Goal: Transaction & Acquisition: Book appointment/travel/reservation

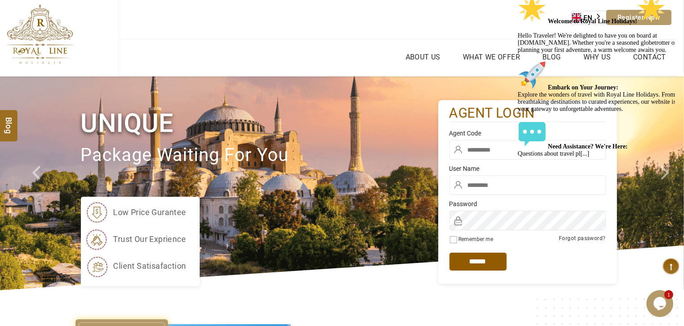
type input "*****"
click at [485, 152] on input "text" at bounding box center [528, 150] width 156 height 20
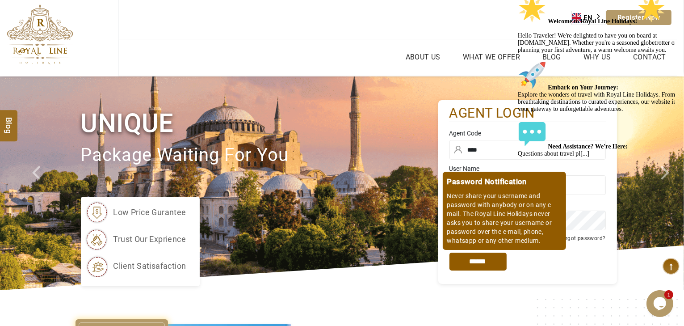
type input "****"
click at [475, 263] on input "*****" at bounding box center [478, 262] width 57 height 18
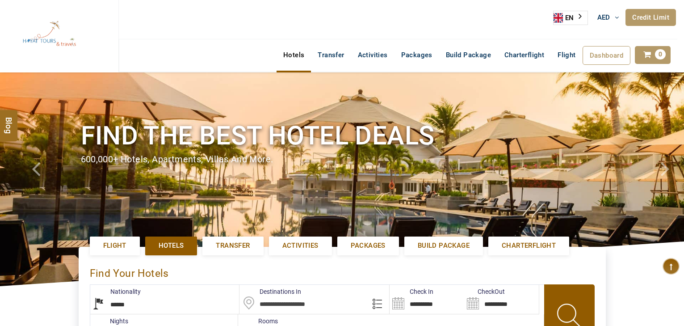
select select "******"
select select "*"
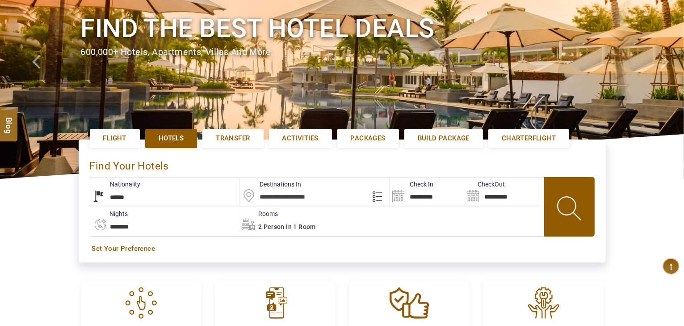
click at [310, 200] on input "text" at bounding box center [315, 191] width 150 height 29
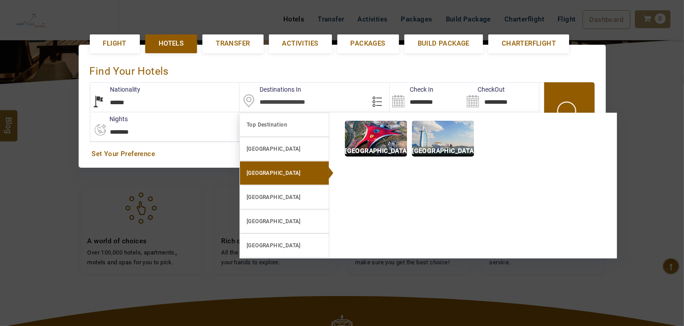
scroll to position [206, 0]
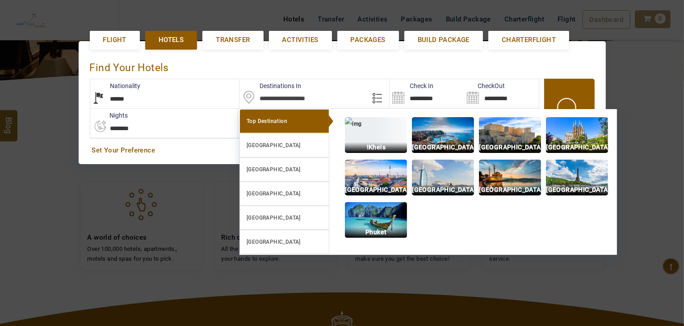
paste input "*"
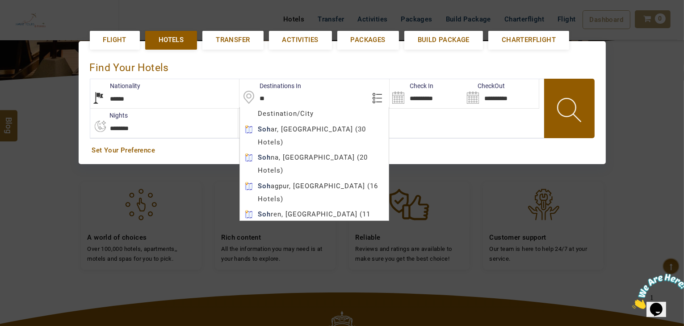
type input "*"
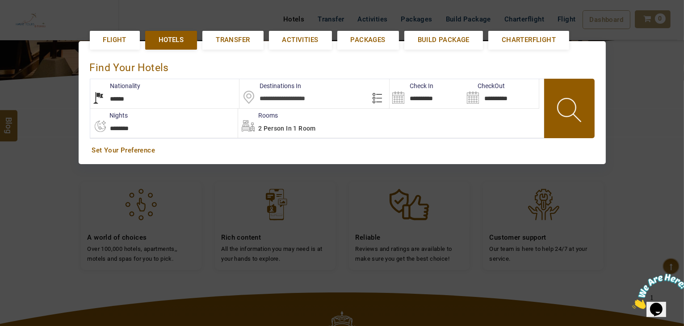
paste input "**********"
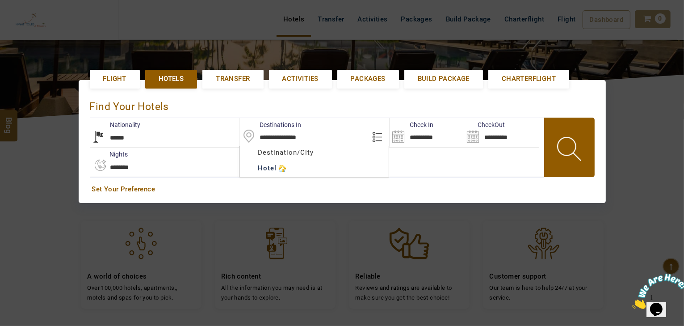
scroll to position [134, 0]
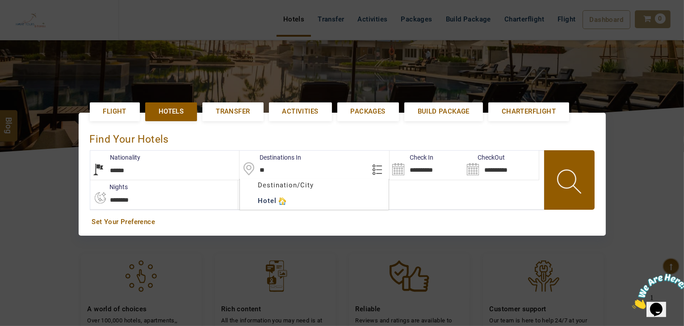
type input "*"
drag, startPoint x: 313, startPoint y: 168, endPoint x: 290, endPoint y: 170, distance: 22.9
click at [290, 170] on input "text" at bounding box center [315, 165] width 150 height 29
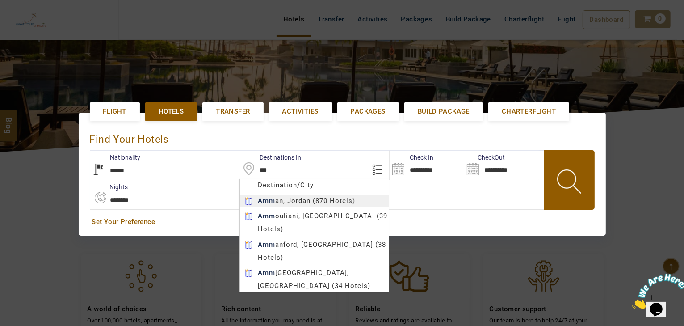
type input "*****"
click at [290, 202] on body "HAYAYT TOURS AED AED AED EUR € USD $ INR ₹ THB ฿ IDR Rp BHD BHD TRY ₺ Credit Li…" at bounding box center [342, 232] width 684 height 732
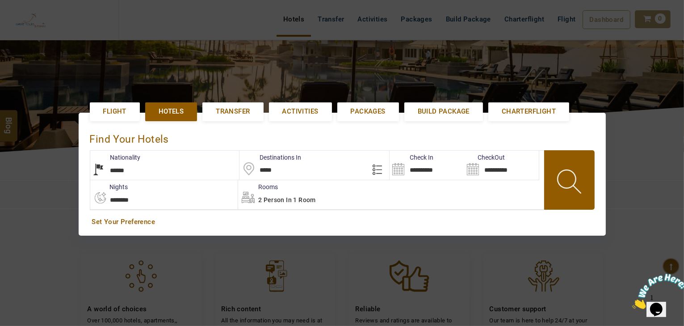
click at [413, 166] on input "**********" at bounding box center [427, 165] width 75 height 29
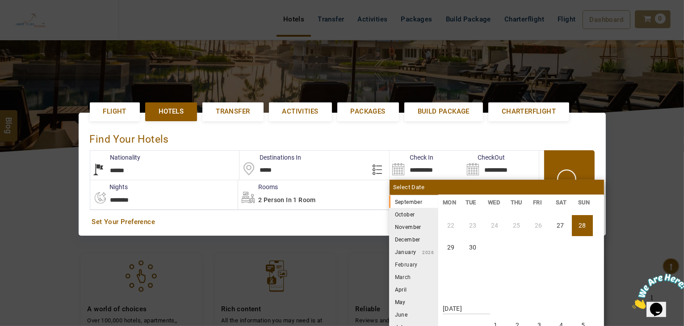
scroll to position [72, 0]
click at [448, 245] on li "29" at bounding box center [451, 246] width 21 height 21
type input "**********"
select select "*"
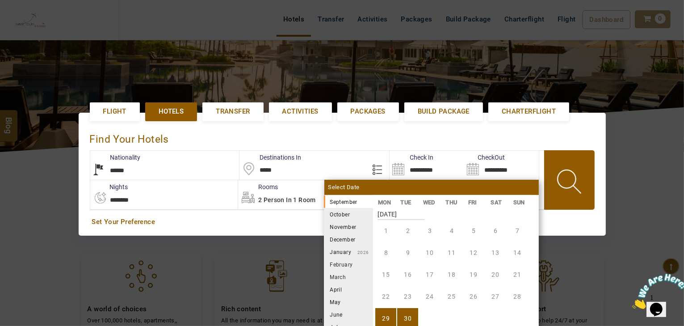
click at [414, 316] on li "30" at bounding box center [407, 318] width 21 height 21
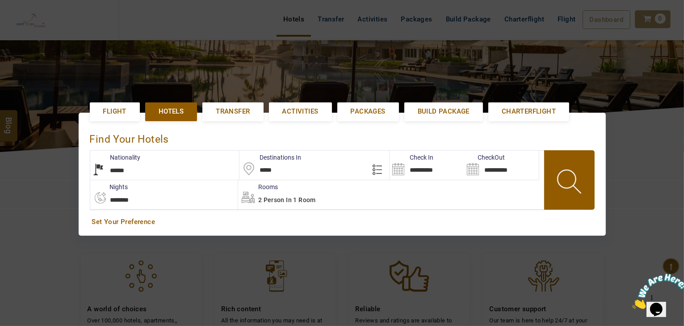
click at [315, 199] on span "2 Person in 1 Room" at bounding box center [287, 199] width 58 height 7
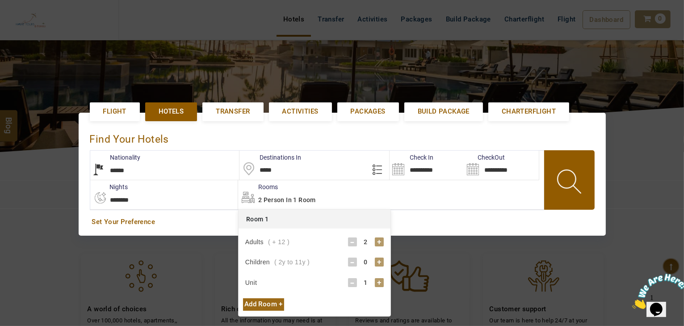
click at [379, 242] on div "+" at bounding box center [379, 241] width 9 height 9
click at [377, 261] on div "+" at bounding box center [379, 261] width 9 height 9
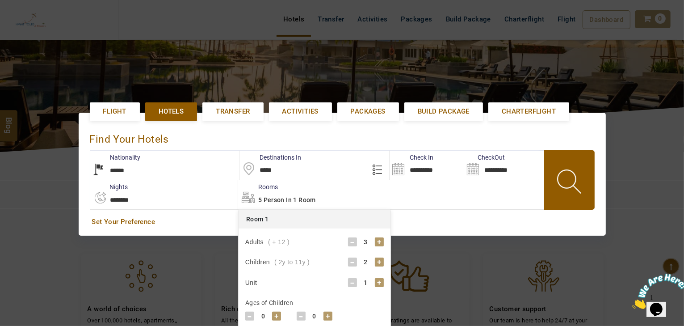
click at [269, 315] on div "0" at bounding box center [263, 316] width 18 height 9
click at [274, 313] on div "+" at bounding box center [276, 316] width 9 height 9
click at [251, 313] on div "-" at bounding box center [249, 316] width 9 height 9
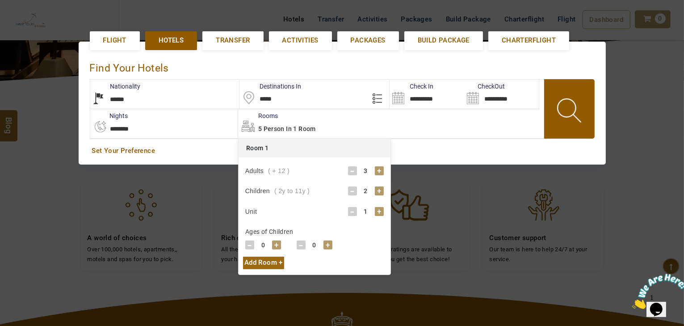
scroll to position [206, 0]
click at [276, 244] on div "+" at bounding box center [276, 244] width 9 height 9
click at [327, 243] on div "+" at bounding box center [328, 244] width 9 height 9
click at [319, 244] on div "1" at bounding box center [315, 244] width 18 height 9
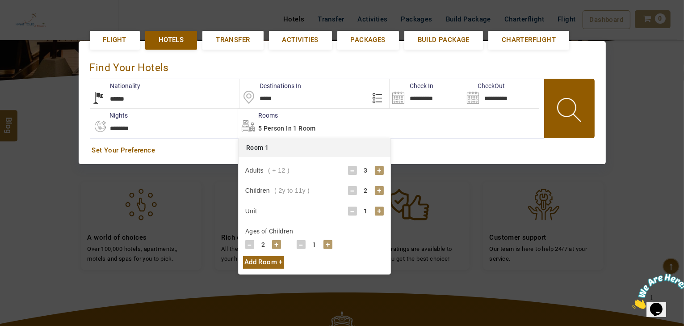
click at [319, 244] on div "1" at bounding box center [315, 244] width 18 height 9
click at [320, 243] on div "1" at bounding box center [315, 244] width 18 height 9
click at [324, 241] on div "+" at bounding box center [328, 244] width 9 height 9
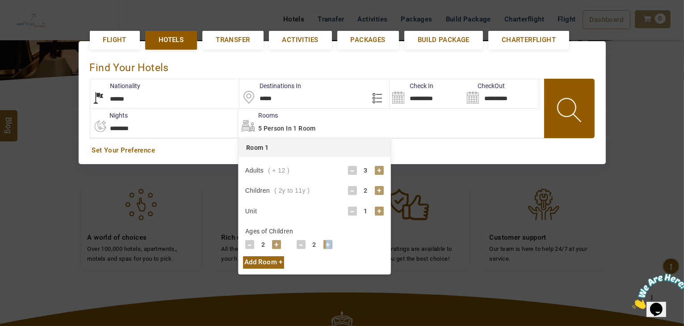
click at [324, 241] on div "+" at bounding box center [328, 244] width 9 height 9
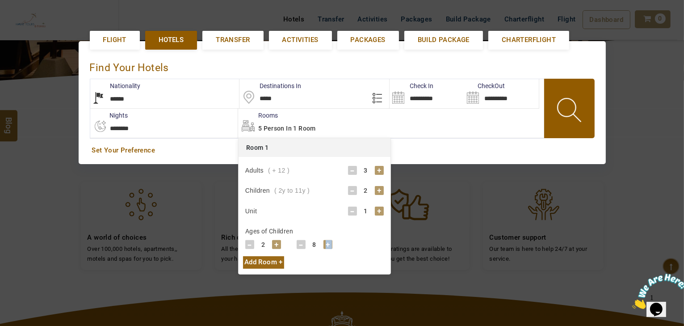
click at [324, 241] on div "+" at bounding box center [328, 244] width 9 height 9
click at [302, 243] on div "-" at bounding box center [301, 244] width 9 height 9
click at [455, 158] on div "**********" at bounding box center [342, 102] width 527 height 123
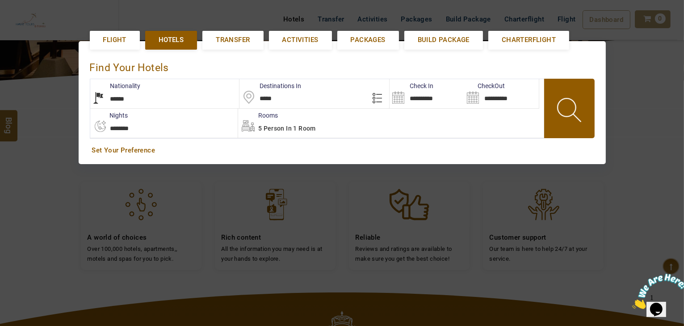
click at [555, 107] on span at bounding box center [570, 111] width 40 height 44
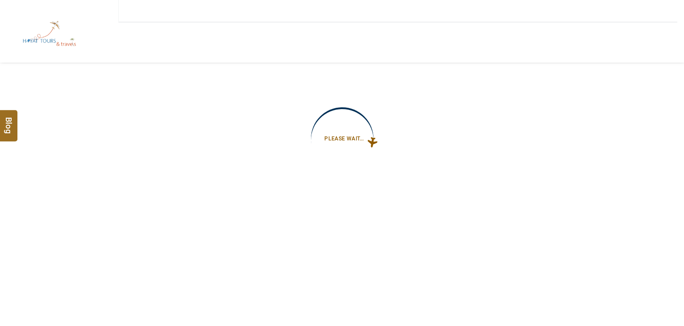
type input "**********"
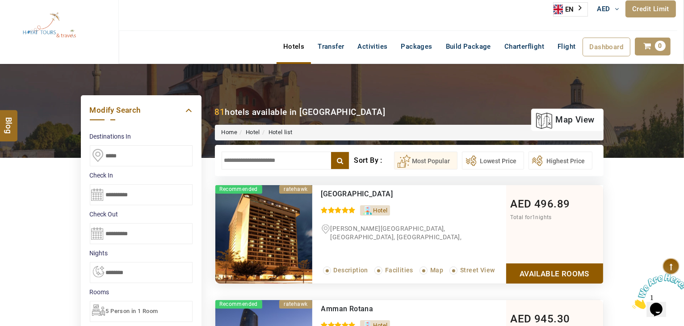
scroll to position [36, 0]
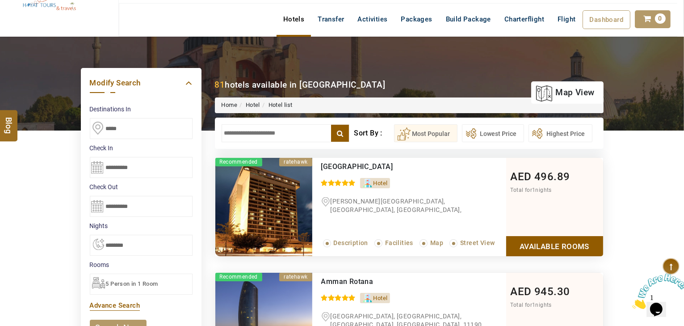
click at [135, 292] on div "5 Person in 1 Room" at bounding box center [141, 284] width 103 height 21
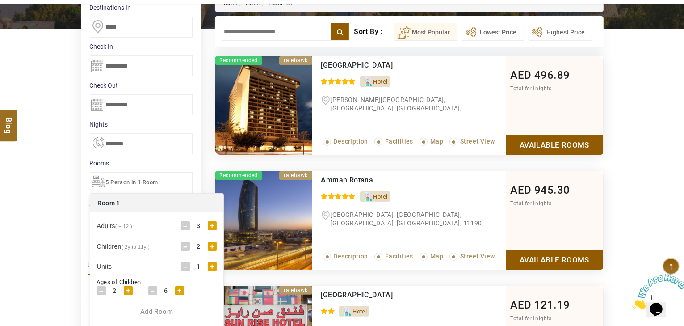
scroll to position [143, 0]
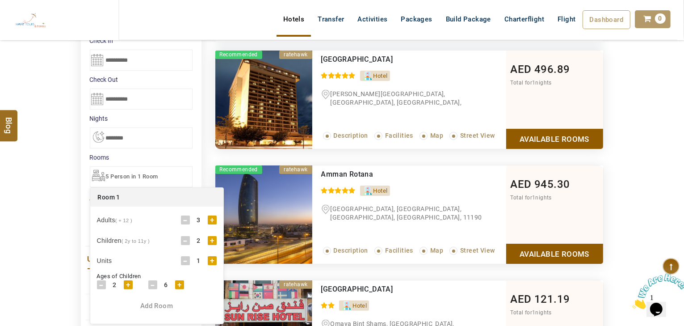
click at [184, 218] on div "-" at bounding box center [185, 219] width 9 height 9
drag, startPoint x: 67, startPoint y: 248, endPoint x: 72, endPoint y: 242, distance: 7.6
click at [66, 248] on div "DESTINATION + Add Destination Nationality Afghanistan Albania Algeria American …" at bounding box center [342, 276] width 684 height 695
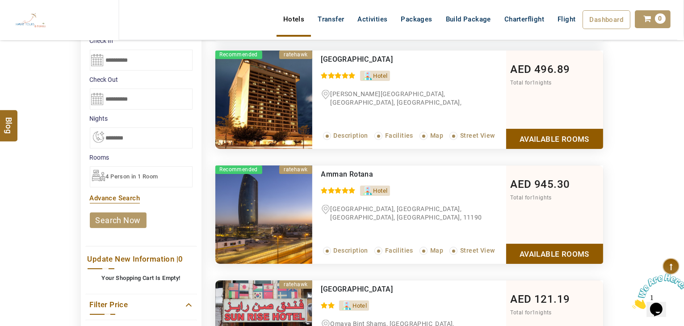
click at [108, 217] on link "search now" at bounding box center [118, 220] width 57 height 16
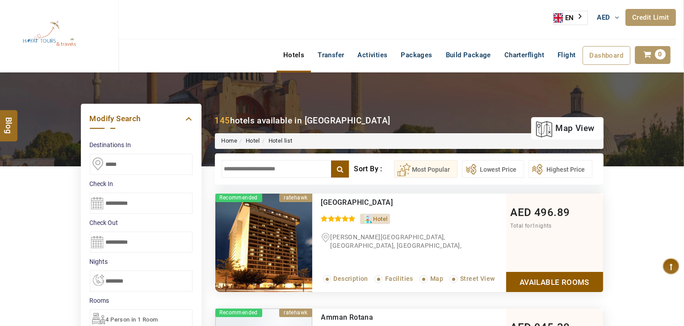
click at [243, 168] on input "text" at bounding box center [286, 169] width 128 height 18
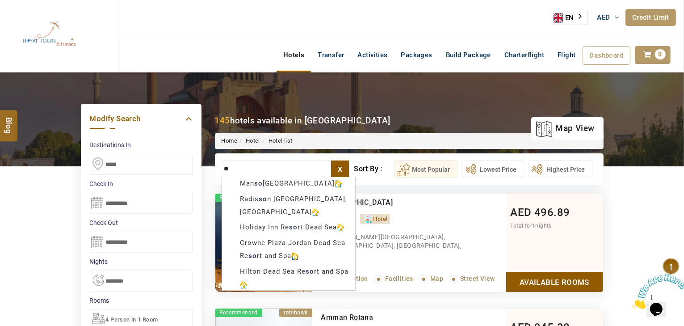
type input "*"
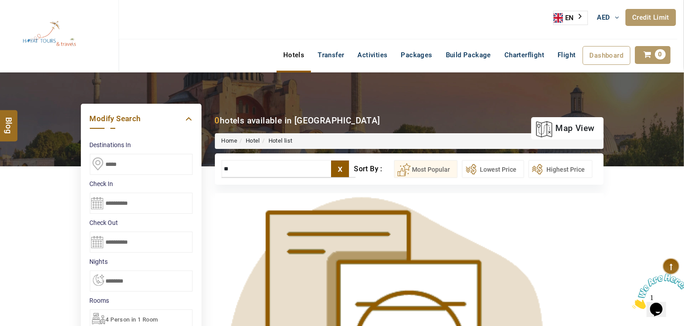
type input "*"
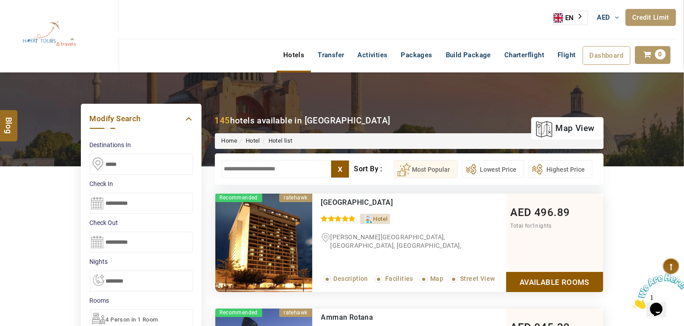
scroll to position [107, 0]
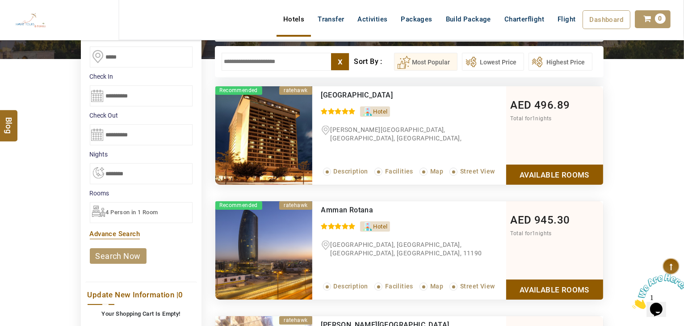
click at [133, 209] on span "4 Person in 1 Room" at bounding box center [132, 212] width 52 height 7
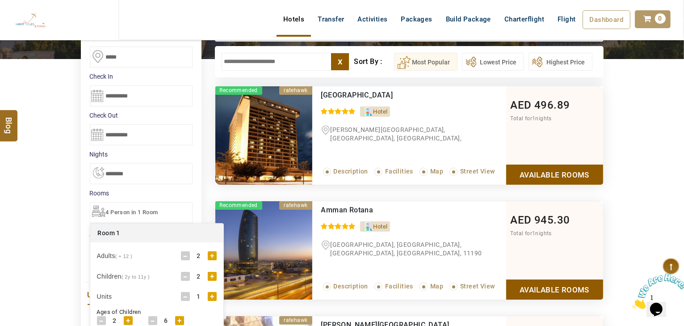
click at [184, 274] on div "-" at bounding box center [185, 276] width 9 height 9
click at [33, 273] on div "DESTINATION + Add Destination Nationality Afghanistan Albania Algeria American …" at bounding box center [342, 312] width 684 height 695
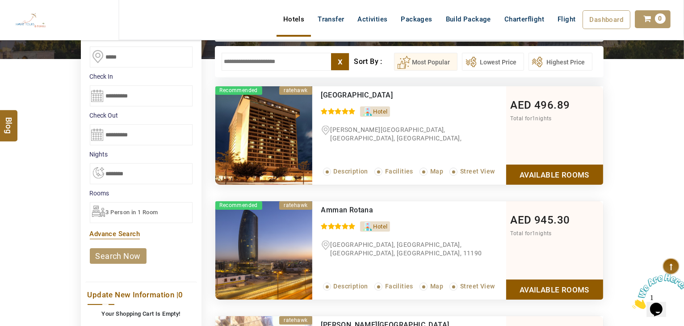
click at [114, 257] on link "search now" at bounding box center [118, 256] width 57 height 16
